Goal: Transaction & Acquisition: Purchase product/service

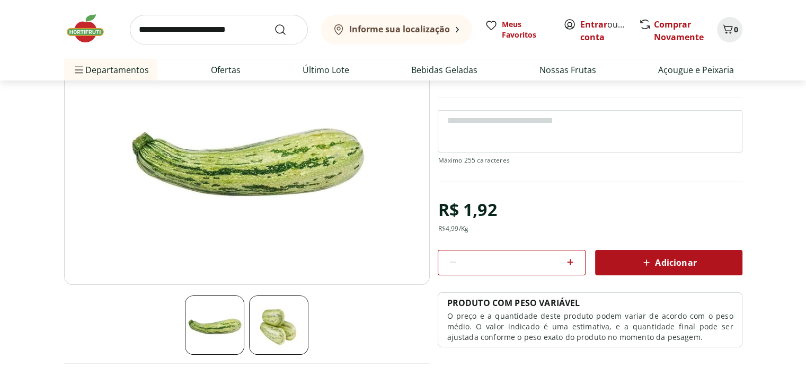
scroll to position [212, 0]
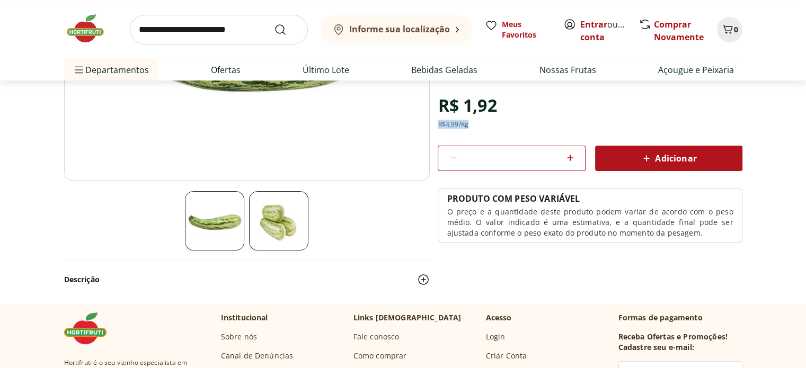
drag, startPoint x: 470, startPoint y: 126, endPoint x: 436, endPoint y: 126, distance: 34.4
click at [436, 126] on section "Abobrinha Italiana Unidade SKU: 124689 ~0,385 kg R$ 1,92 R$ 4,99 /Kg * Adiciona…" at bounding box center [403, 114] width 678 height 379
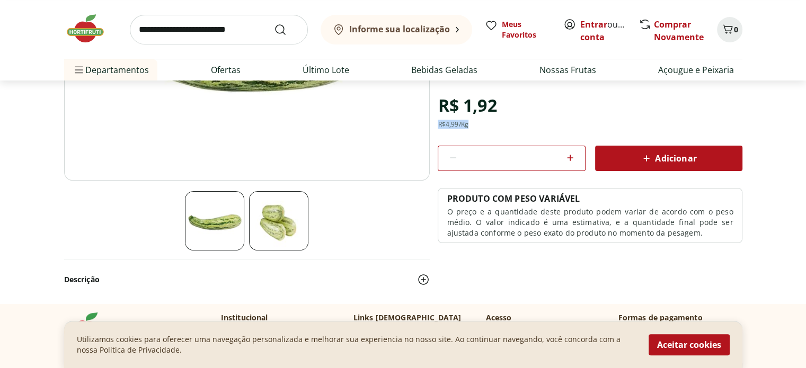
click at [569, 158] on icon at bounding box center [569, 157] width 13 height 13
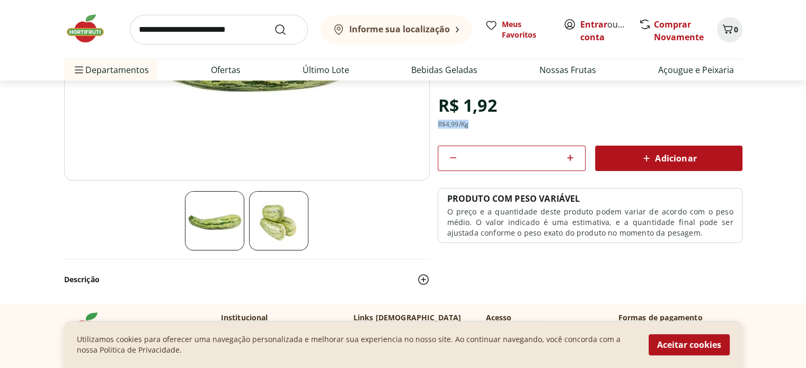
type input "*"
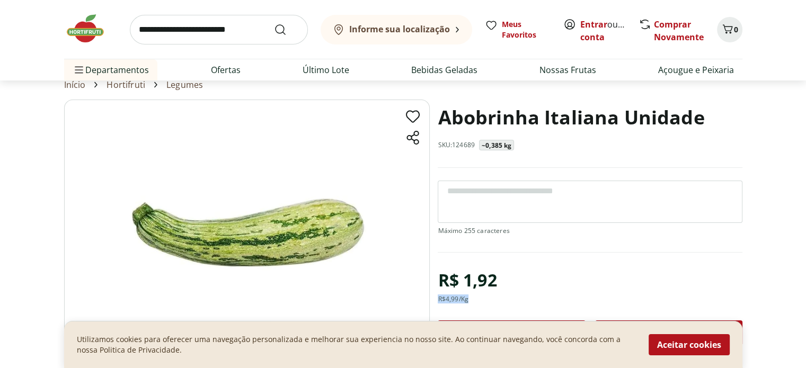
scroll to position [0, 0]
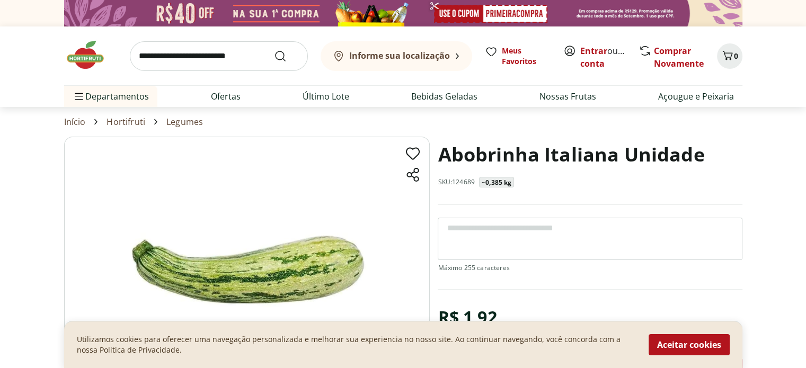
click at [491, 179] on p "~0,385 kg" at bounding box center [496, 182] width 30 height 8
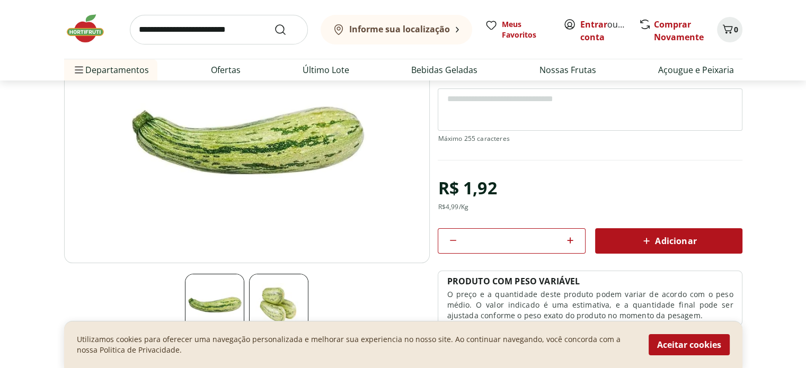
scroll to position [212, 0]
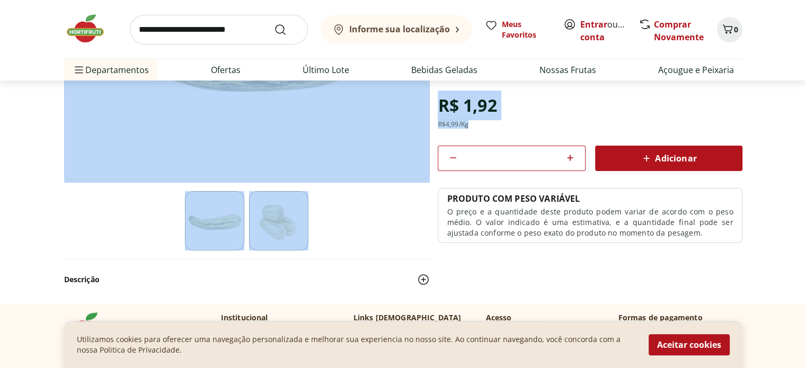
drag, startPoint x: 473, startPoint y: 124, endPoint x: 424, endPoint y: 123, distance: 49.8
click at [419, 124] on section "Abobrinha Italiana Unidade SKU: 124689 ~0,385 kg R$ 1,92 R$ 4,99 /Kg * Adiciona…" at bounding box center [403, 114] width 678 height 379
